Goal: Task Accomplishment & Management: Use online tool/utility

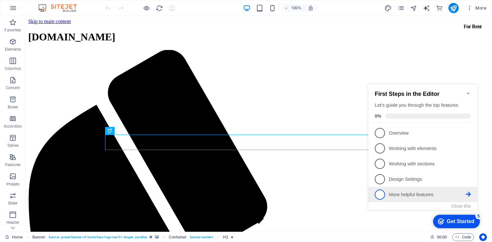
click at [423, 192] on p "More helpful features - incomplete" at bounding box center [427, 194] width 77 height 7
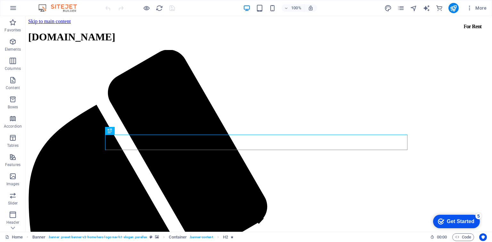
click div "checkmark Get Started 5 First Steps in the Editor Let's guide you through the t…"
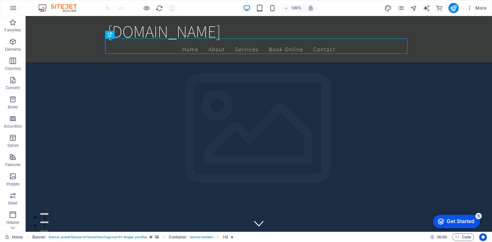
scroll to position [96, 0]
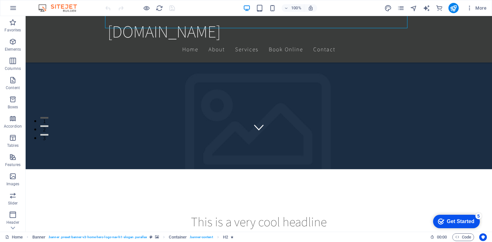
click at [458, 224] on div "Get Started" at bounding box center [461, 221] width 28 height 6
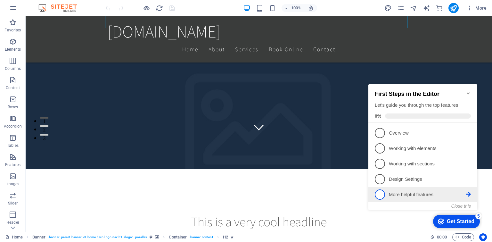
click at [409, 196] on p "More helpful features - incomplete" at bounding box center [427, 194] width 77 height 7
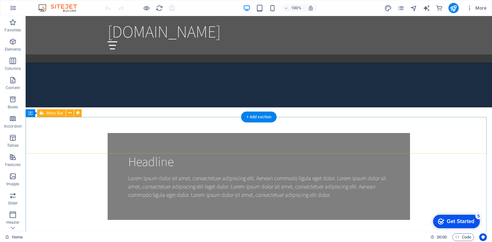
scroll to position [302, 0]
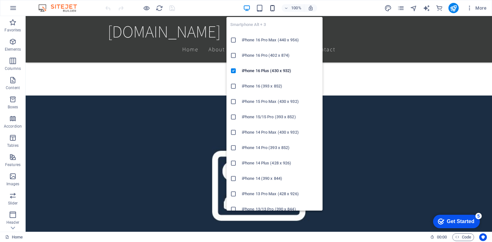
click at [273, 10] on icon "button" at bounding box center [272, 7] width 7 height 7
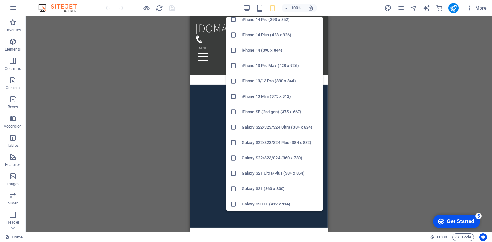
scroll to position [192, 0]
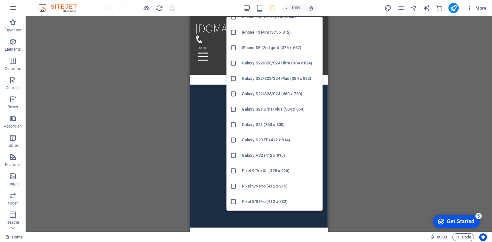
click at [275, 97] on h6 "Galaxy S22/S23/S24 (360 x 780)" at bounding box center [280, 94] width 77 height 8
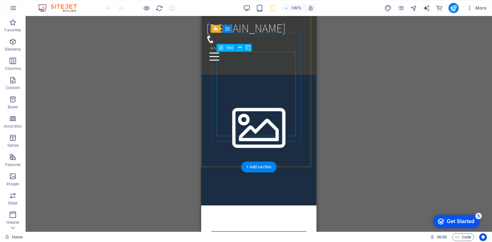
scroll to position [155, 0]
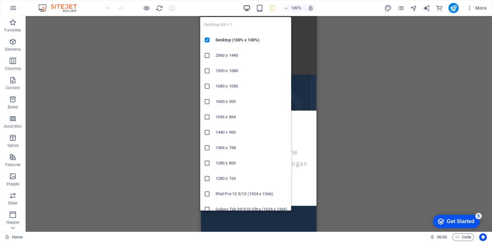
click at [245, 10] on icon "button" at bounding box center [246, 7] width 7 height 7
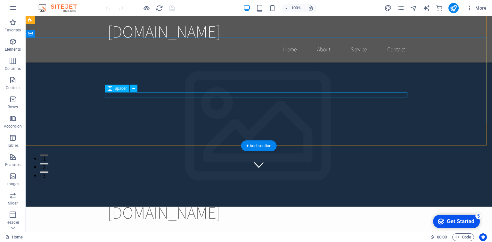
scroll to position [0, 0]
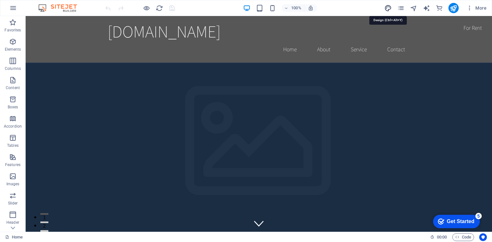
click at [391, 9] on icon "design" at bounding box center [387, 7] width 7 height 7
select select "rem"
select select "200"
select select "px"
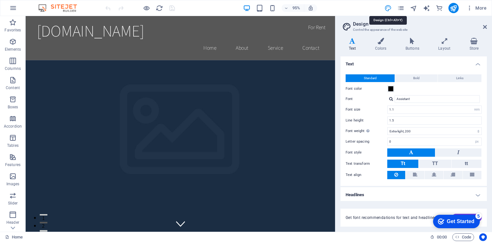
click at [389, 10] on icon "design" at bounding box center [387, 7] width 7 height 7
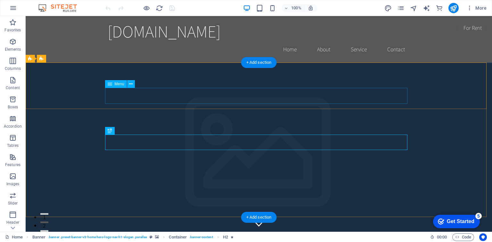
scroll to position [96, 0]
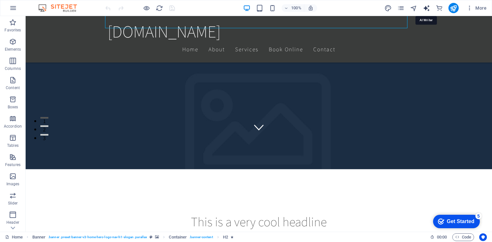
click at [427, 10] on icon "text_generator" at bounding box center [426, 7] width 7 height 7
select select "English"
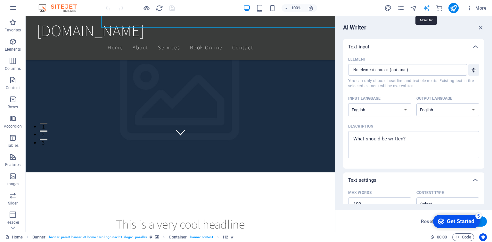
scroll to position [0, 0]
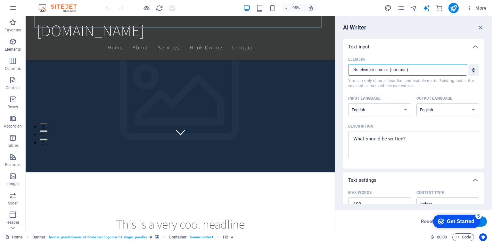
click at [422, 71] on input "Element ​ You can only choose headline and text elements. Existing text in the …" at bounding box center [405, 70] width 114 height 12
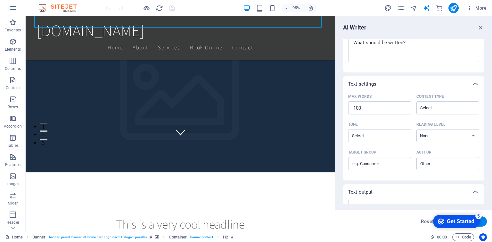
scroll to position [128, 0]
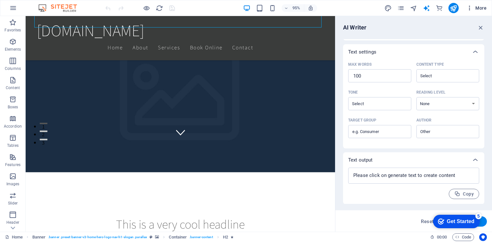
click at [478, 6] on span "More" at bounding box center [476, 8] width 20 height 6
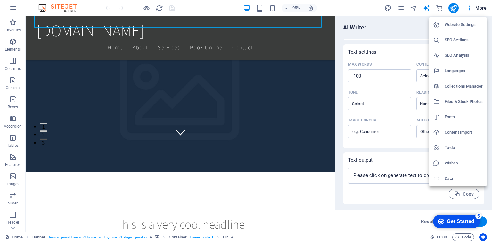
click at [267, 65] on div at bounding box center [246, 121] width 492 height 242
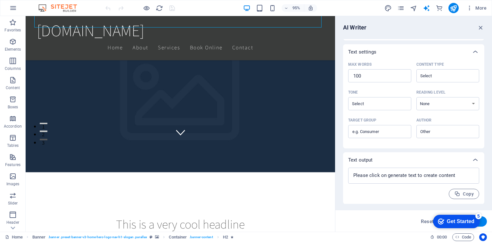
click at [280, 168] on div "This is a very cool headline This is a very appealing slogan" at bounding box center [189, 227] width 326 height 119
click at [480, 26] on icon "button" at bounding box center [480, 27] width 7 height 7
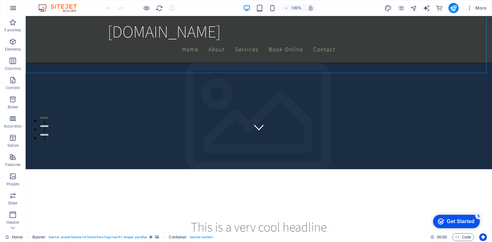
click at [13, 5] on icon "button" at bounding box center [13, 8] width 8 height 8
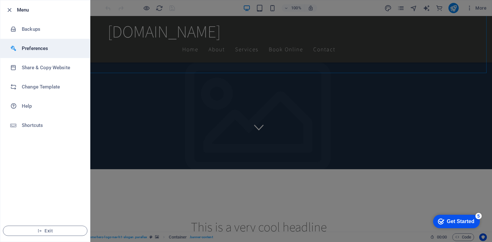
click at [59, 45] on h6 "Preferences" at bounding box center [51, 49] width 59 height 8
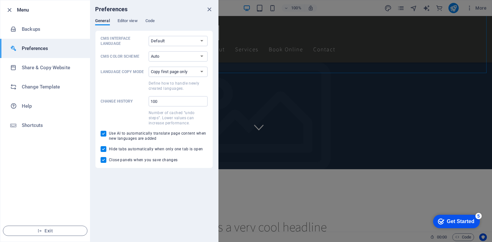
click at [243, 40] on div at bounding box center [246, 121] width 492 height 242
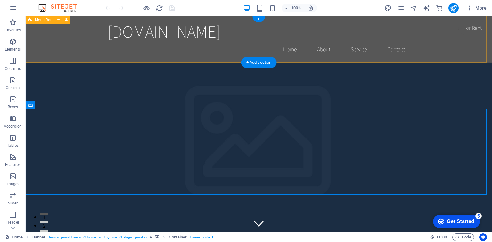
scroll to position [0, 0]
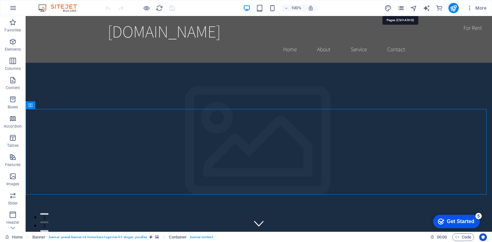
click at [400, 7] on icon "pages" at bounding box center [400, 7] width 7 height 7
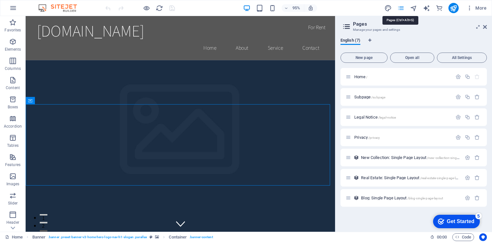
click at [400, 7] on icon "pages" at bounding box center [400, 7] width 7 height 7
click at [345, 28] on icon at bounding box center [347, 26] width 10 height 9
click at [387, 6] on icon "design" at bounding box center [387, 7] width 7 height 7
select select "rem"
select select "200"
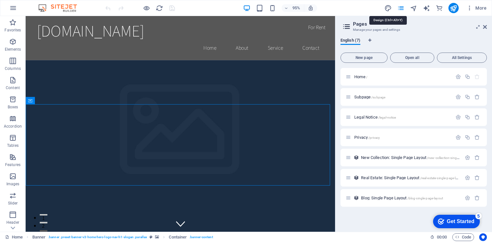
select select "px"
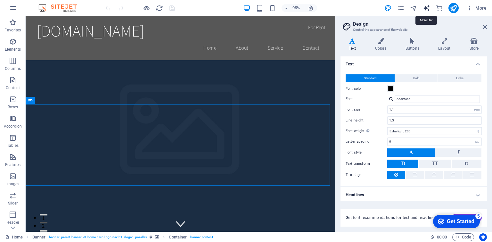
click at [427, 8] on icon "text_generator" at bounding box center [426, 7] width 7 height 7
select select "English"
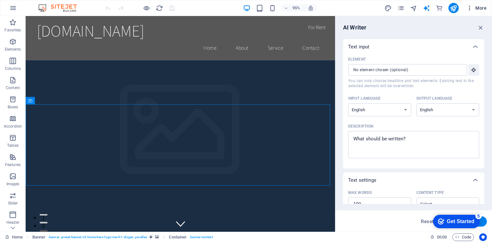
click at [476, 6] on span "More" at bounding box center [476, 8] width 20 height 6
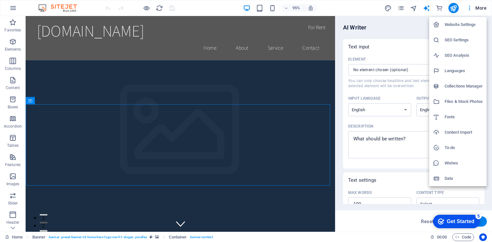
click at [457, 25] on h6 "Website Settings" at bounding box center [464, 25] width 38 height 8
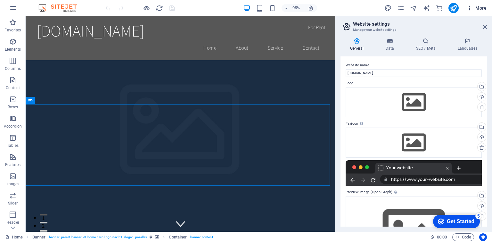
click at [474, 10] on span "More" at bounding box center [476, 8] width 20 height 6
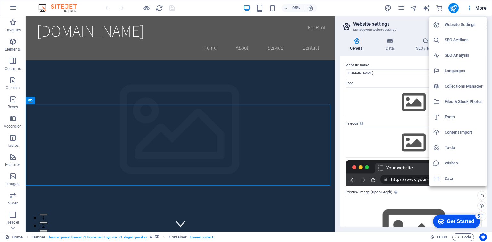
click at [479, 8] on div at bounding box center [246, 121] width 492 height 242
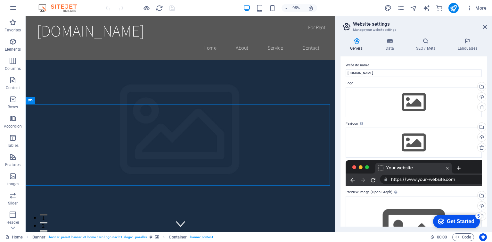
click at [479, 8] on span "More" at bounding box center [476, 8] width 20 height 6
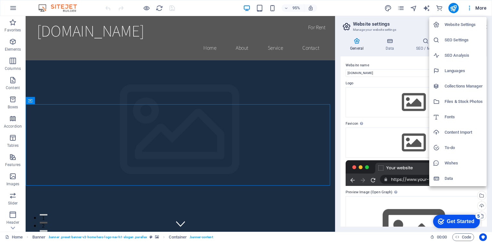
click at [468, 8] on div at bounding box center [246, 121] width 492 height 242
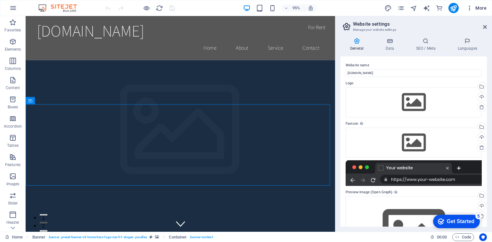
click at [470, 8] on icon "button" at bounding box center [469, 8] width 6 height 6
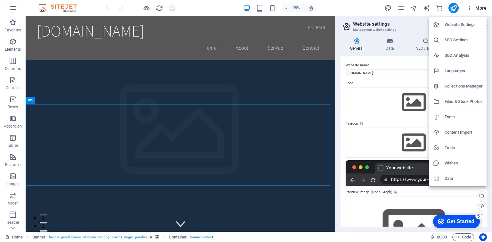
click at [450, 84] on h6 "Collections Manager" at bounding box center [464, 86] width 38 height 8
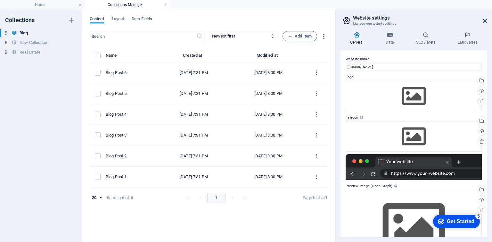
click at [484, 22] on icon at bounding box center [485, 20] width 4 height 5
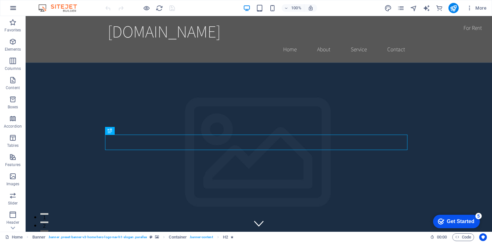
click at [9, 8] on button "button" at bounding box center [12, 7] width 15 height 15
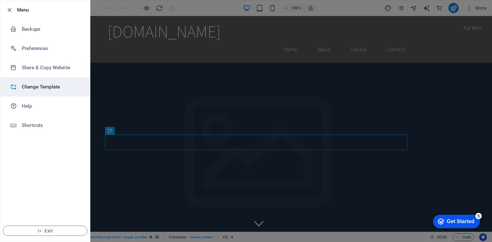
click at [51, 88] on h6 "Change Template" at bounding box center [51, 87] width 59 height 8
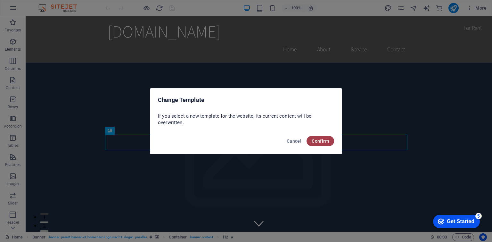
click at [320, 141] on span "Confirm" at bounding box center [320, 140] width 17 height 5
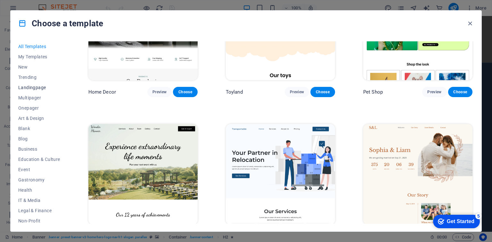
scroll to position [84, 0]
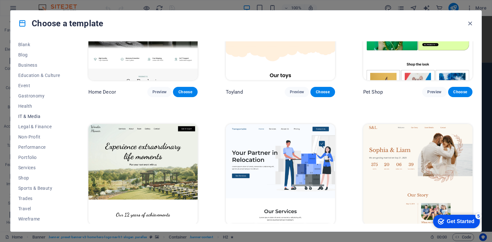
click at [36, 118] on span "IT & Media" at bounding box center [39, 116] width 42 height 5
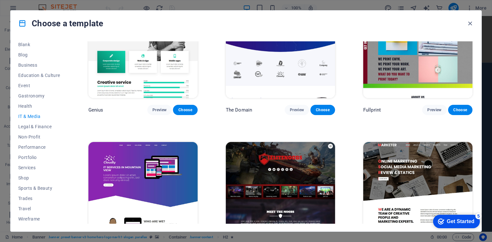
scroll to position [366, 0]
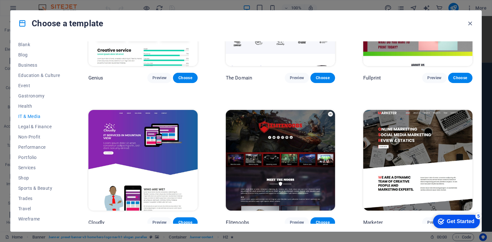
click at [169, 167] on img at bounding box center [142, 160] width 109 height 101
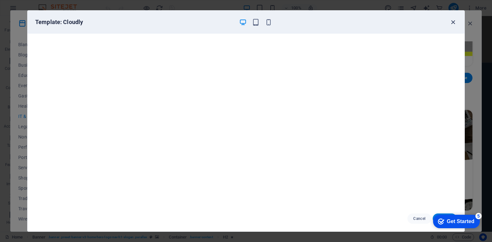
click at [453, 24] on icon "button" at bounding box center [452, 22] width 7 height 7
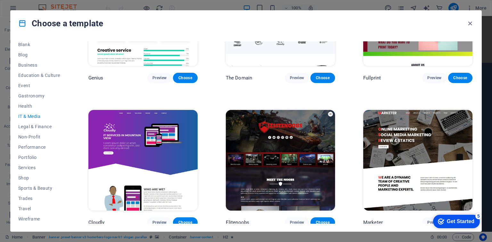
click at [477, 215] on div "5" at bounding box center [478, 216] width 6 height 6
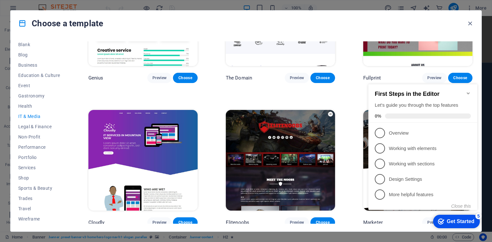
click at [468, 92] on icon "Minimize checklist" at bounding box center [468, 93] width 5 height 5
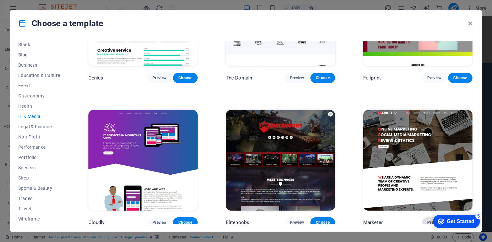
click at [423, 219] on button "Preview" at bounding box center [434, 222] width 24 height 10
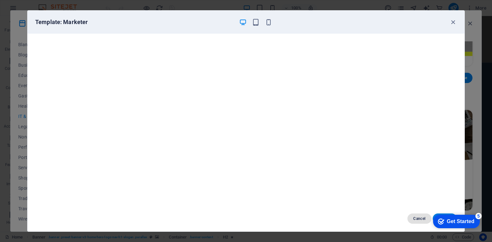
click at [414, 218] on span "Cancel" at bounding box center [420, 218] width 14 height 5
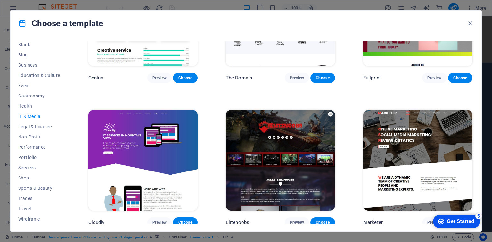
click at [458, 218] on div "Get Started" at bounding box center [461, 221] width 28 height 6
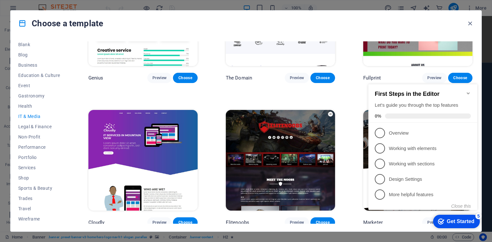
click at [454, 217] on div "checkmark Get Started 5" at bounding box center [456, 221] width 47 height 13
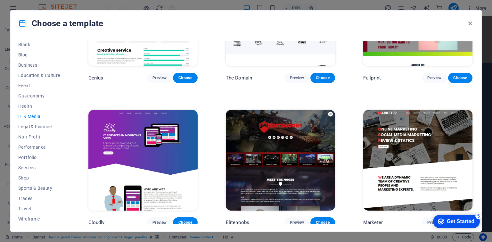
click at [454, 217] on div "checkmark Get Started 5" at bounding box center [456, 221] width 47 height 13
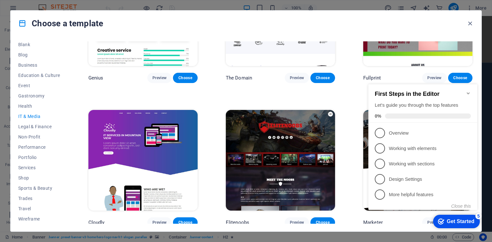
click at [454, 217] on div "checkmark Get Started 5" at bounding box center [456, 221] width 47 height 13
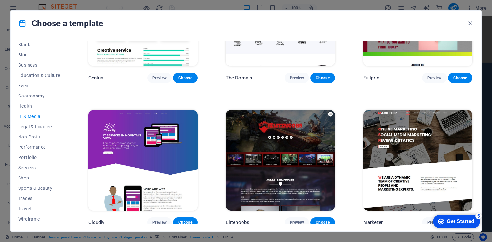
click at [474, 224] on div "Get Started" at bounding box center [461, 221] width 28 height 6
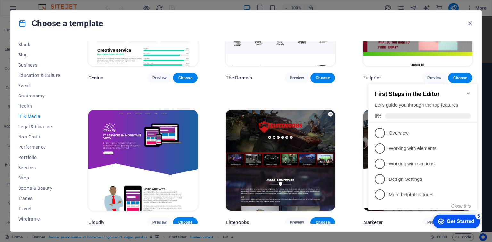
click at [455, 220] on div "Get Started" at bounding box center [461, 221] width 28 height 6
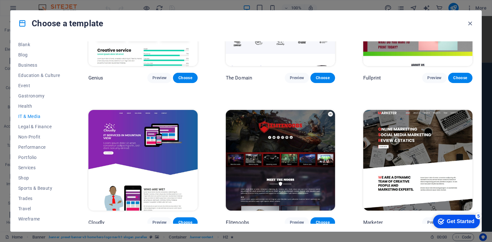
click at [480, 216] on div "5" at bounding box center [478, 216] width 6 height 6
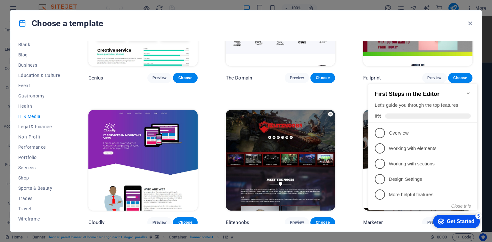
click at [478, 218] on div "5" at bounding box center [478, 216] width 6 height 6
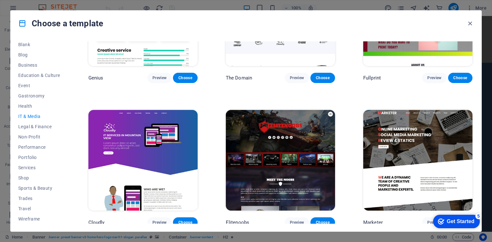
click at [468, 222] on div "Get Started" at bounding box center [461, 221] width 28 height 6
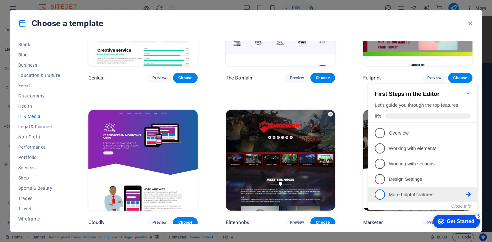
click at [458, 195] on p "More helpful features - incomplete" at bounding box center [427, 194] width 77 height 7
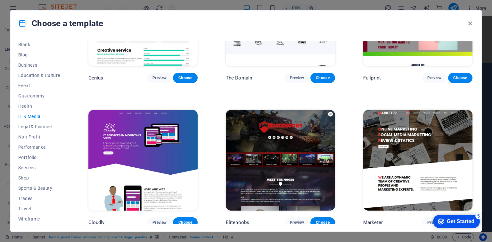
drag, startPoint x: 218, startPoint y: 17, endPoint x: 220, endPoint y: 6, distance: 11.4
click at [220, 6] on div "Choose a template All Templates My Templates New Trending Landingpage Multipage…" at bounding box center [246, 121] width 492 height 242
drag, startPoint x: 211, startPoint y: 11, endPoint x: 245, endPoint y: -7, distance: 38.7
click at [245, 0] on html "pt-revolusi-industri-delta.com Home Favorites Elements Columns Content Boxes Ac…" at bounding box center [246, 121] width 492 height 242
drag, startPoint x: 300, startPoint y: 20, endPoint x: 301, endPoint y: 8, distance: 11.9
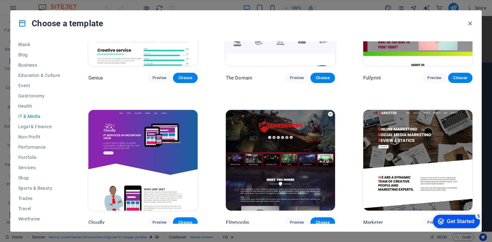
click at [301, 8] on div "Choose a template All Templates My Templates New Trending Landingpage Multipage…" at bounding box center [246, 121] width 492 height 242
click at [457, 215] on div "checkmark Get Started 5" at bounding box center [456, 221] width 47 height 13
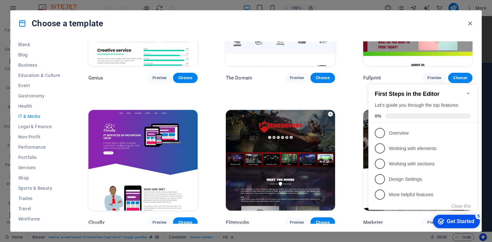
click at [457, 215] on div "checkmark Get Started 5" at bounding box center [456, 221] width 47 height 13
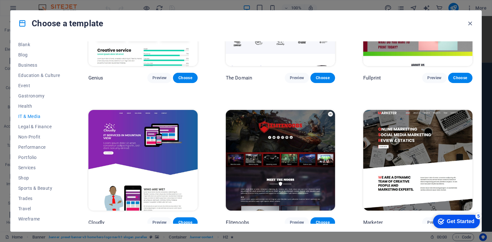
click at [480, 228] on div "checkmark Get Started 5" at bounding box center [456, 221] width 47 height 13
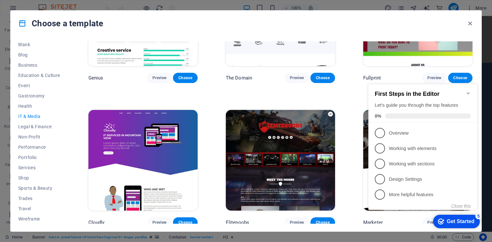
click at [452, 217] on div "checkmark Get Started 5" at bounding box center [456, 221] width 47 height 13
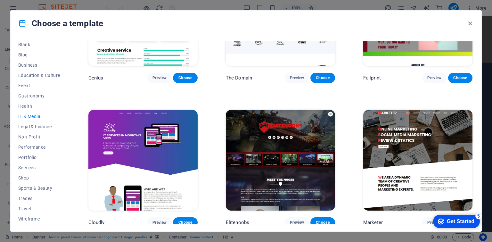
click at [474, 224] on div "Get Started" at bounding box center [461, 221] width 28 height 6
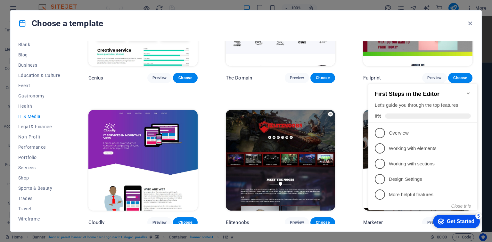
click at [452, 222] on div "Get Started" at bounding box center [461, 221] width 28 height 6
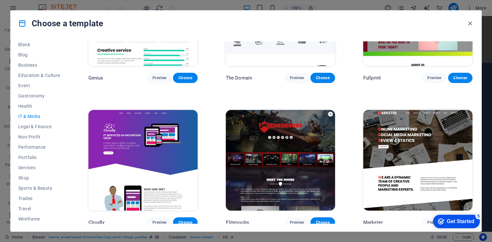
click at [474, 224] on div "Get Started" at bounding box center [461, 221] width 28 height 6
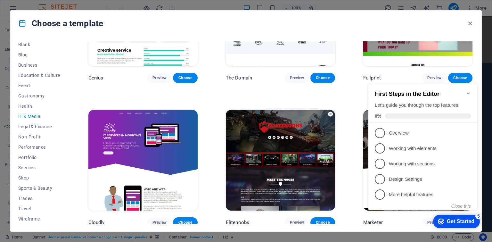
click at [447, 221] on div "Get Started" at bounding box center [461, 221] width 28 height 6
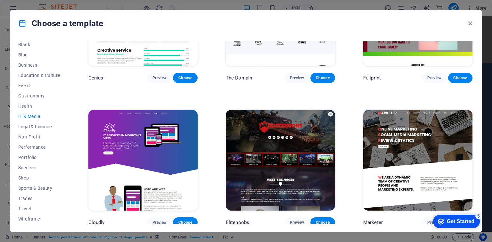
drag, startPoint x: 520, startPoint y: 359, endPoint x: 524, endPoint y: 358, distance: 4.7
click at [474, 224] on div "Get Started" at bounding box center [461, 221] width 28 height 6
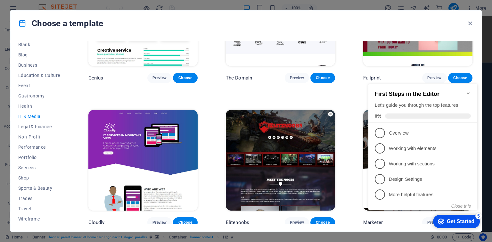
click at [462, 221] on div "Get Started" at bounding box center [461, 221] width 28 height 6
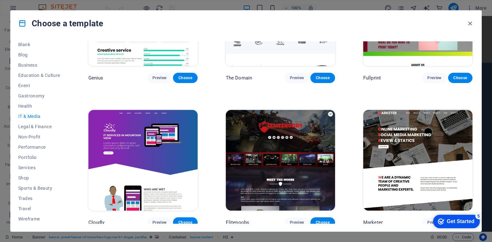
click at [474, 224] on div "Get Started" at bounding box center [461, 221] width 28 height 6
click at [476, 216] on div "5" at bounding box center [478, 216] width 6 height 6
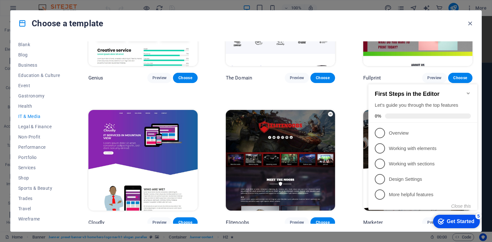
click at [476, 216] on div "5" at bounding box center [478, 216] width 6 height 6
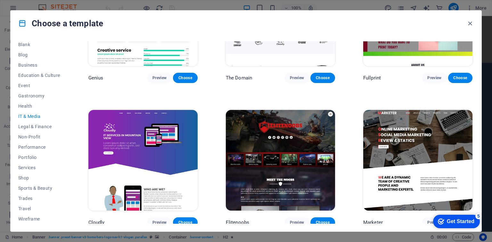
click at [480, 215] on div "5" at bounding box center [478, 216] width 6 height 6
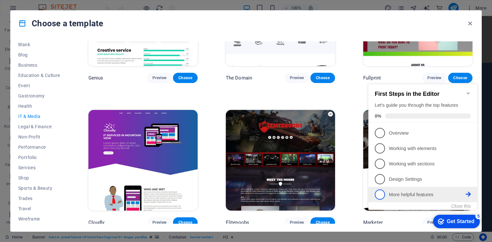
click at [469, 197] on link "5 More helpful features - incomplete" at bounding box center [423, 194] width 96 height 10
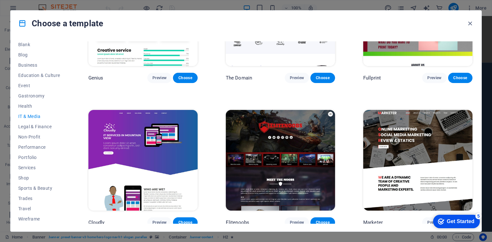
click at [477, 214] on div "5" at bounding box center [478, 216] width 6 height 6
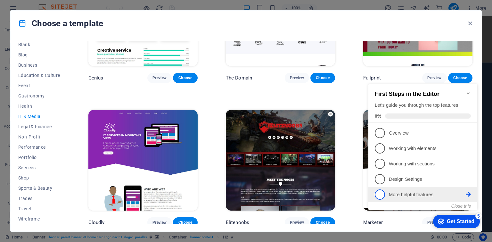
click at [378, 194] on span "5" at bounding box center [380, 194] width 10 height 10
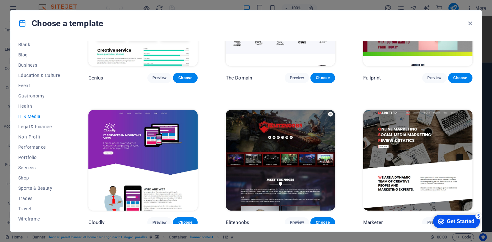
click div "checkmark Get Started 5 First Steps in the Editor Let's guide you through the t…"
click at [451, 217] on div "checkmark Get Started 5" at bounding box center [456, 221] width 47 height 13
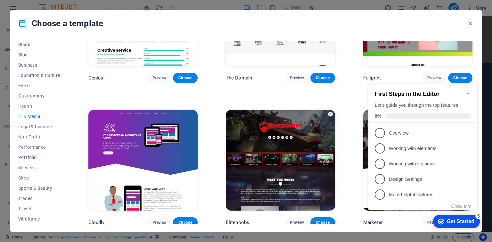
click at [451, 217] on div "checkmark Get Started 5" at bounding box center [456, 221] width 47 height 13
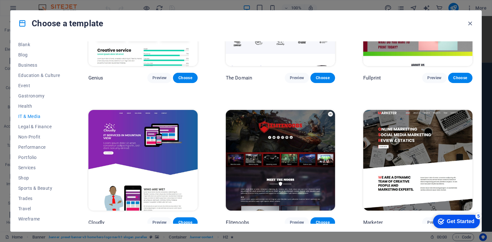
click at [474, 224] on div "Get Started" at bounding box center [461, 221] width 28 height 6
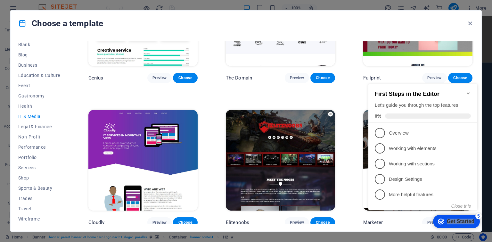
click at [451, 218] on div "Get Started" at bounding box center [461, 221] width 28 height 6
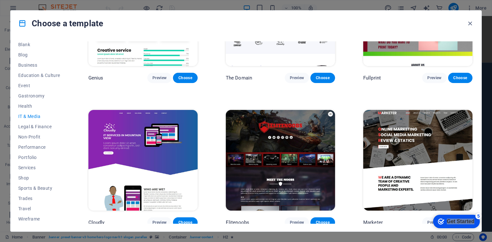
click at [474, 224] on div "Get Started" at bounding box center [461, 221] width 28 height 6
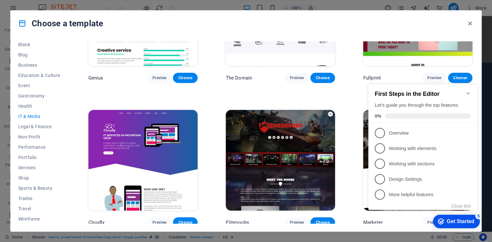
click at [451, 224] on div "Get Started" at bounding box center [461, 221] width 28 height 6
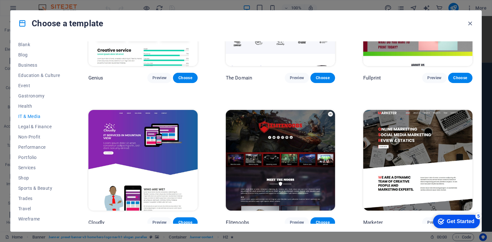
click at [437, 159] on img at bounding box center [417, 160] width 109 height 101
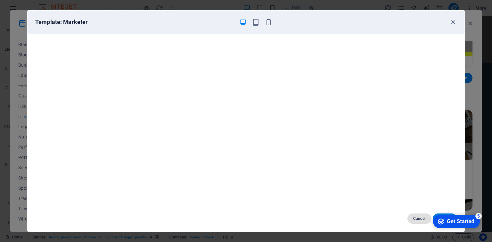
click at [423, 220] on span "Cancel" at bounding box center [420, 218] width 14 height 5
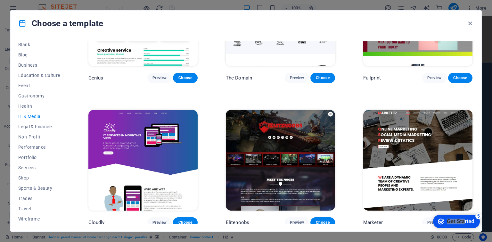
drag, startPoint x: 464, startPoint y: 222, endPoint x: 448, endPoint y: 214, distance: 18.2
click at [448, 215] on div "checkmark Get Started 5" at bounding box center [456, 221] width 47 height 13
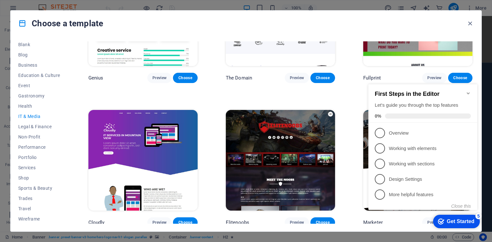
click at [435, 224] on div "checkmark Get Started 5" at bounding box center [456, 221] width 47 height 13
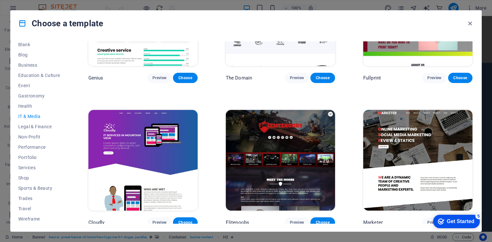
click at [444, 225] on icon "checkmark" at bounding box center [441, 221] width 6 height 6
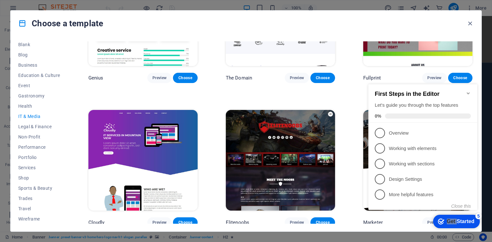
click at [438, 222] on icon "checkmark" at bounding box center [441, 221] width 6 height 6
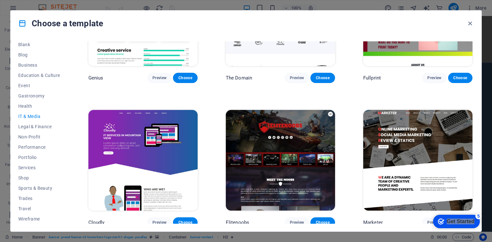
click at [444, 225] on icon "checkmark" at bounding box center [441, 221] width 6 height 6
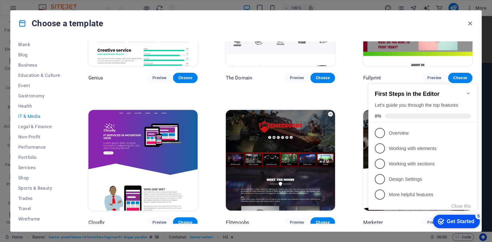
click div "checkmark Get Started 5 First Steps in the Editor Let's guide you through the t…"
drag, startPoint x: 450, startPoint y: 229, endPoint x: 463, endPoint y: 229, distance: 12.8
click div "checkmark Get Started 5 First Steps in the Editor Let's guide you through the t…"
click at [476, 226] on div "checkmark Get Started 5" at bounding box center [456, 221] width 47 height 13
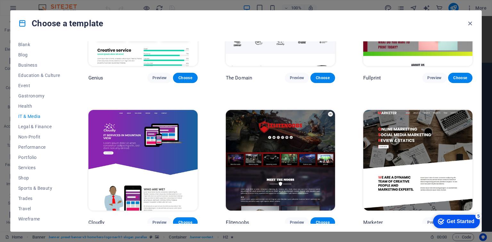
click at [480, 228] on div "checkmark Get Started 5" at bounding box center [456, 221] width 47 height 13
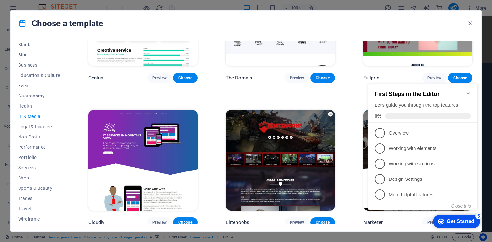
click at [476, 223] on div "checkmark Get Started 5" at bounding box center [456, 221] width 47 height 13
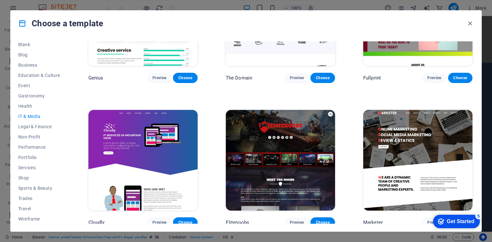
click at [474, 224] on div "Get Started" at bounding box center [461, 221] width 28 height 6
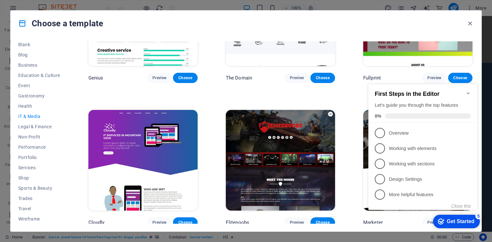
click at [465, 224] on div "Get Started" at bounding box center [461, 221] width 28 height 6
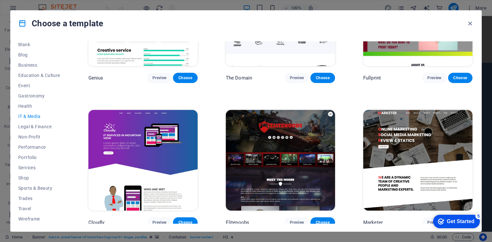
click at [456, 217] on div "checkmark Get Started 5" at bounding box center [456, 221] width 47 height 13
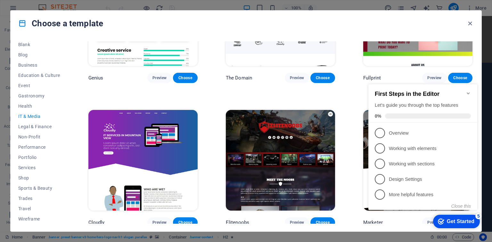
click at [453, 216] on div "checkmark Get Started 5" at bounding box center [456, 221] width 47 height 13
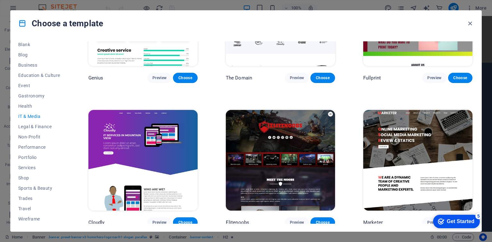
click at [480, 228] on div "checkmark Get Started 5" at bounding box center [456, 221] width 47 height 13
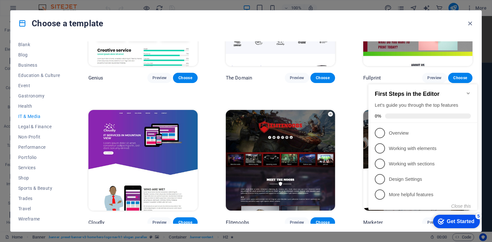
click at [449, 215] on div "checkmark Get Started 5" at bounding box center [456, 221] width 47 height 13
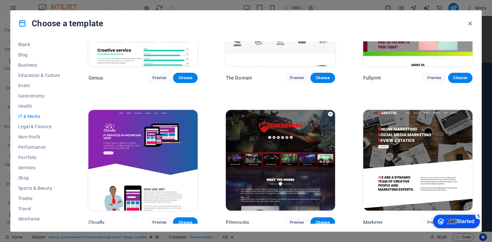
click at [480, 228] on div "checkmark Get Started 5" at bounding box center [456, 221] width 47 height 13
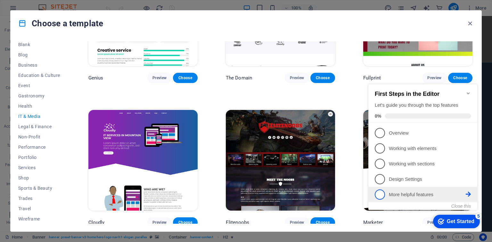
click at [466, 194] on icon at bounding box center [468, 194] width 5 height 5
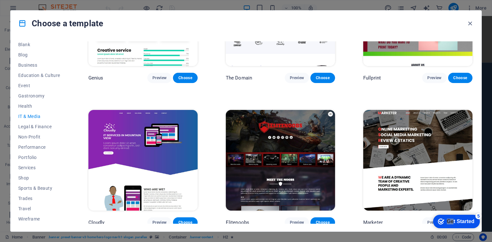
drag, startPoint x: 450, startPoint y: 221, endPoint x: 433, endPoint y: 221, distance: 17.3
click at [433, 221] on div "checkmark Get Started 5" at bounding box center [456, 221] width 47 height 13
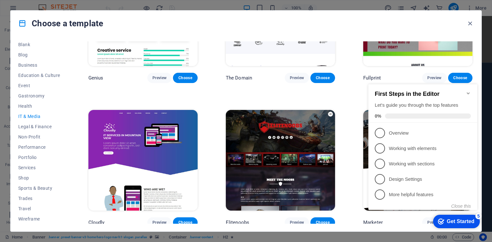
click at [438, 221] on icon "Get Started 5 items remaining, 0% complete" at bounding box center [441, 221] width 6 height 6
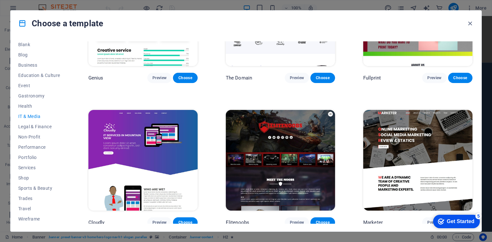
click at [444, 224] on icon "Get Started 5 items remaining, 0% complete" at bounding box center [441, 221] width 6 height 6
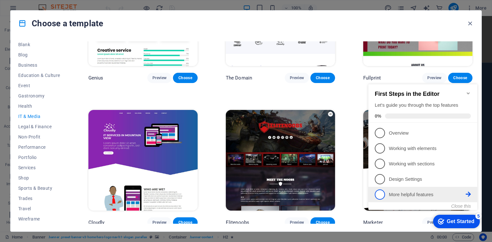
click at [380, 197] on span "5" at bounding box center [380, 194] width 10 height 10
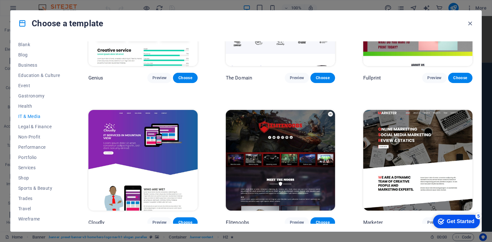
drag, startPoint x: 296, startPoint y: 20, endPoint x: 291, endPoint y: 11, distance: 10.6
click at [291, 11] on div "Choose a template" at bounding box center [246, 24] width 471 height 26
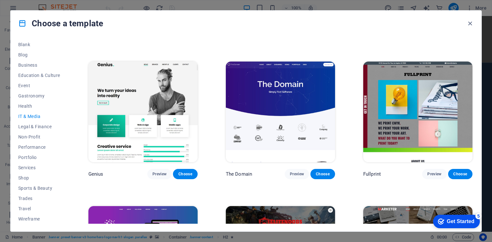
scroll to position [238, 0]
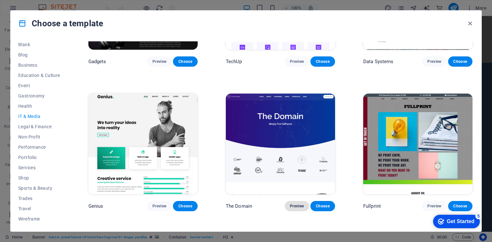
click at [296, 203] on span "Preview" at bounding box center [297, 205] width 14 height 5
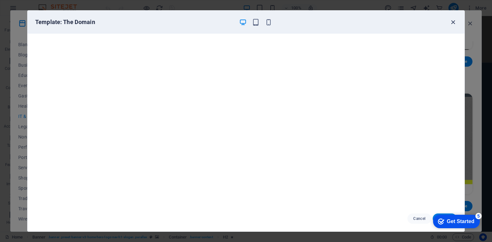
click at [451, 21] on icon "button" at bounding box center [452, 22] width 7 height 7
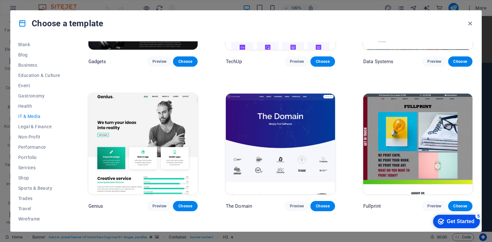
click at [283, 117] on img at bounding box center [280, 144] width 109 height 101
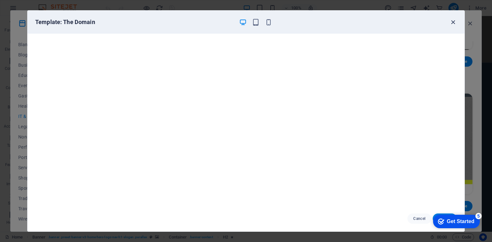
click at [451, 20] on icon "button" at bounding box center [452, 22] width 7 height 7
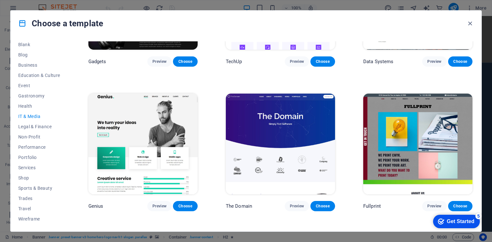
scroll to position [142, 0]
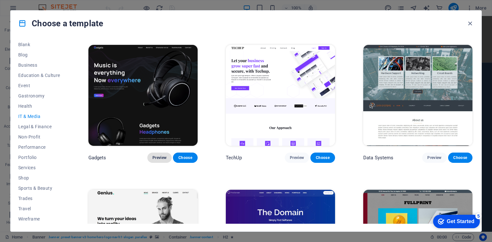
click at [160, 156] on span "Preview" at bounding box center [159, 157] width 14 height 5
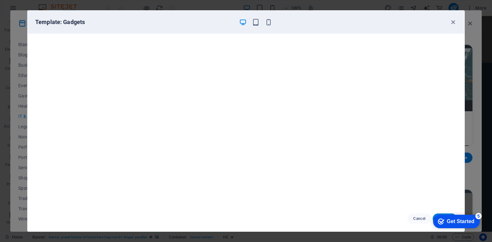
scroll to position [2, 0]
click at [453, 21] on icon "button" at bounding box center [452, 22] width 7 height 7
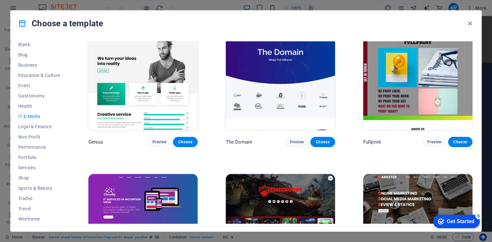
scroll to position [366, 0]
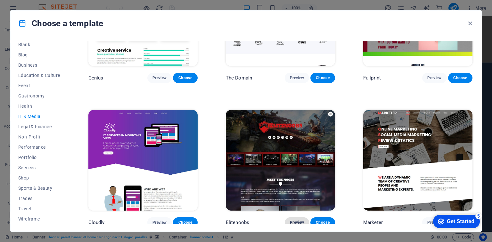
click at [297, 220] on span "Preview" at bounding box center [297, 222] width 14 height 5
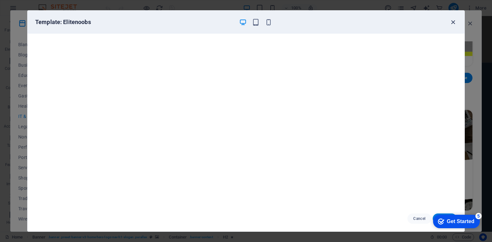
click at [451, 21] on icon "button" at bounding box center [452, 22] width 7 height 7
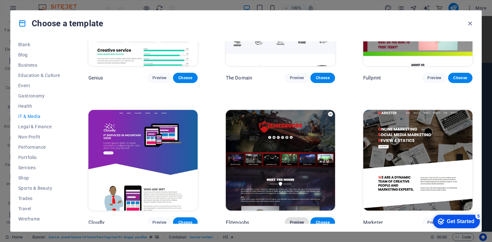
click at [295, 220] on span "Preview" at bounding box center [297, 222] width 14 height 5
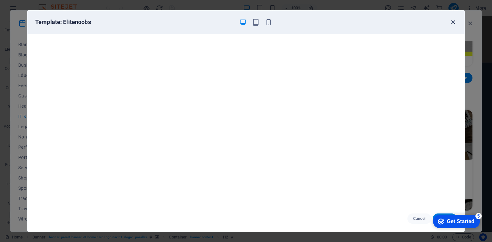
click at [455, 21] on icon "button" at bounding box center [452, 22] width 7 height 7
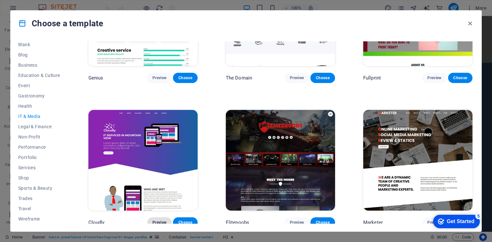
click at [159, 220] on span "Preview" at bounding box center [159, 222] width 14 height 5
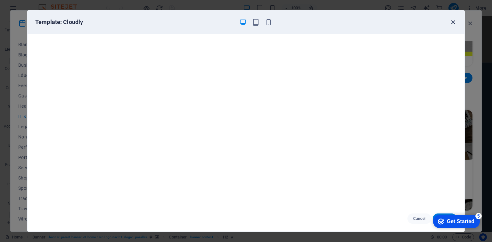
click at [450, 21] on icon "button" at bounding box center [452, 22] width 7 height 7
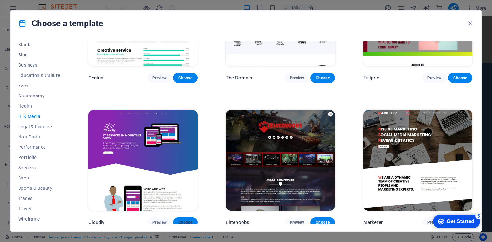
click at [191, 220] on span "Choose" at bounding box center [185, 222] width 14 height 5
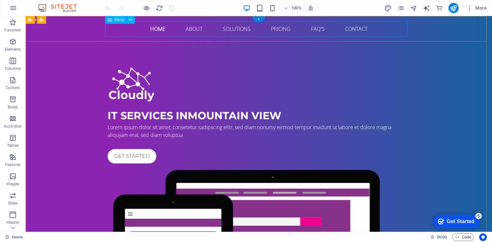
click at [196, 30] on nav "Home About Solutions Pricing FAQ's Contact" at bounding box center [259, 28] width 302 height 15
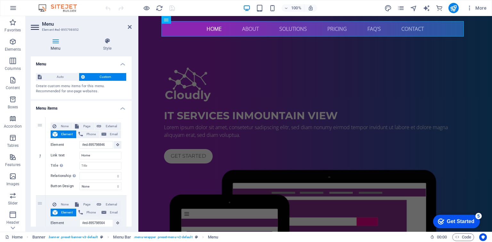
click at [133, 28] on aside "Menu Element #ed-895798852 Menu Style Menu Auto Custom Create custom menu items…" at bounding box center [82, 124] width 113 height 216
click at [130, 26] on icon at bounding box center [130, 26] width 4 height 5
